Goal: Navigation & Orientation: Find specific page/section

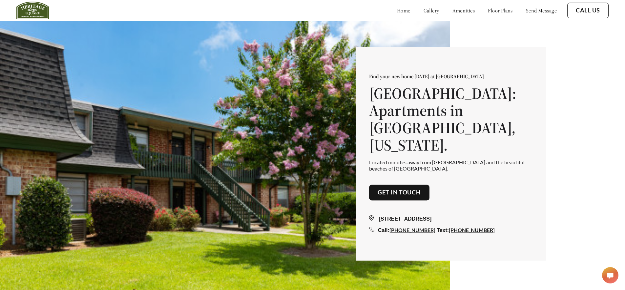
click at [423, 11] on link "gallery" at bounding box center [431, 10] width 16 height 7
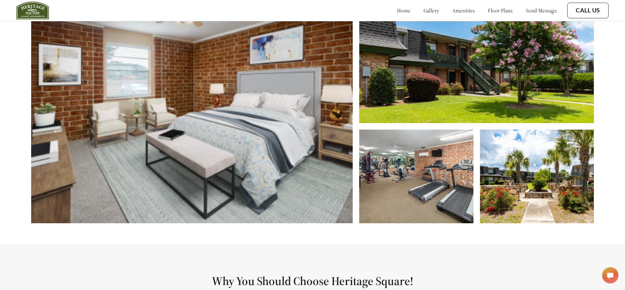
scroll to position [328, 0]
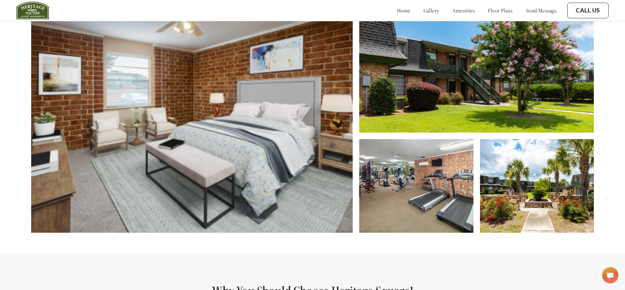
click at [490, 16] on div "home gallery amenities floor plans send message" at bounding box center [470, 11] width 173 height 18
click at [491, 13] on link "floor plans" at bounding box center [500, 10] width 25 height 7
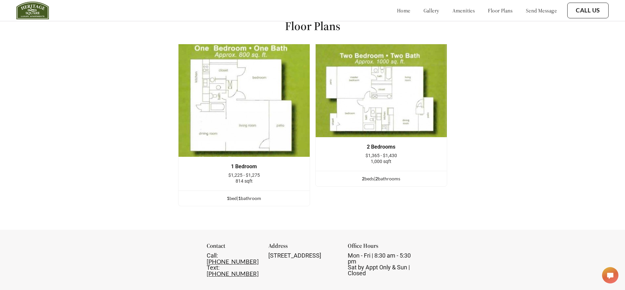
scroll to position [894, 0]
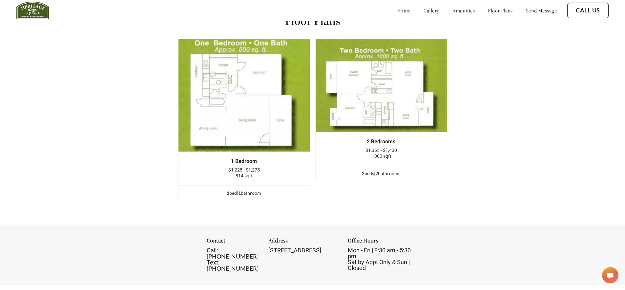
click at [430, 87] on img at bounding box center [381, 86] width 132 height 94
click at [255, 122] on img at bounding box center [244, 95] width 132 height 113
click at [238, 197] on div "1 bed | 1 bathroom" at bounding box center [243, 193] width 131 height 7
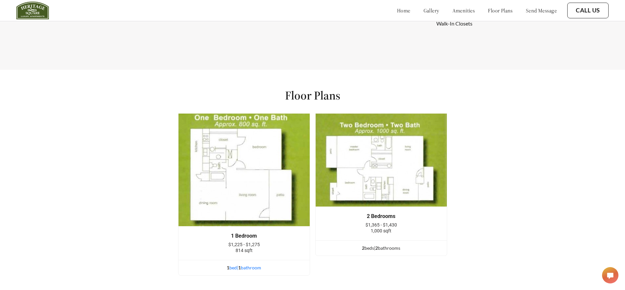
scroll to position [795, 0]
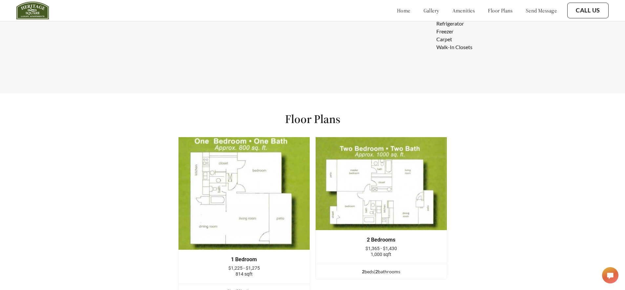
click at [224, 212] on img at bounding box center [244, 193] width 132 height 113
click at [397, 10] on link "home" at bounding box center [403, 10] width 13 height 7
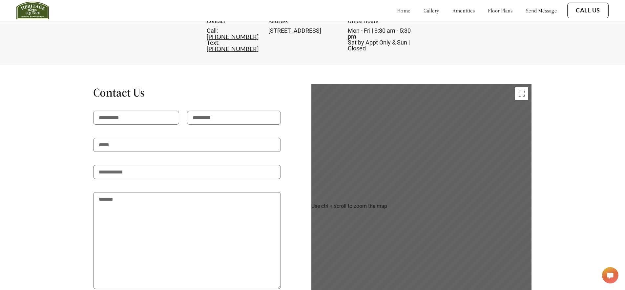
scroll to position [1052, 0]
